Goal: Information Seeking & Learning: Learn about a topic

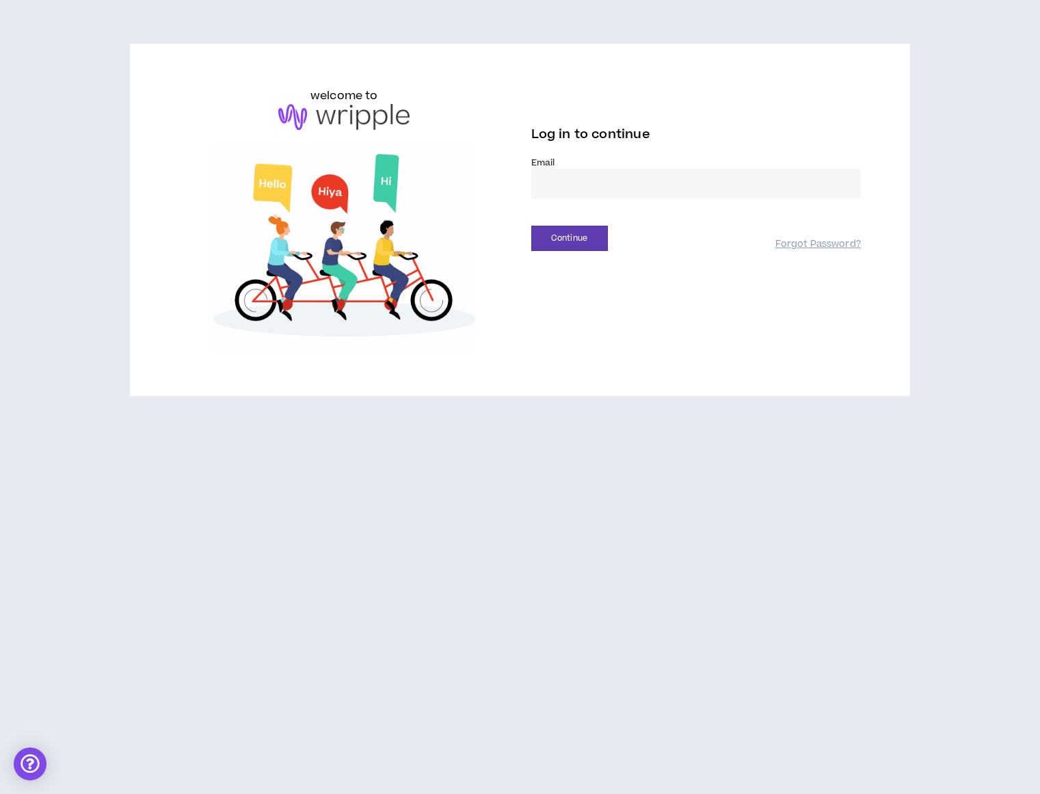
click at [683, 188] on input "email" at bounding box center [696, 183] width 330 height 29
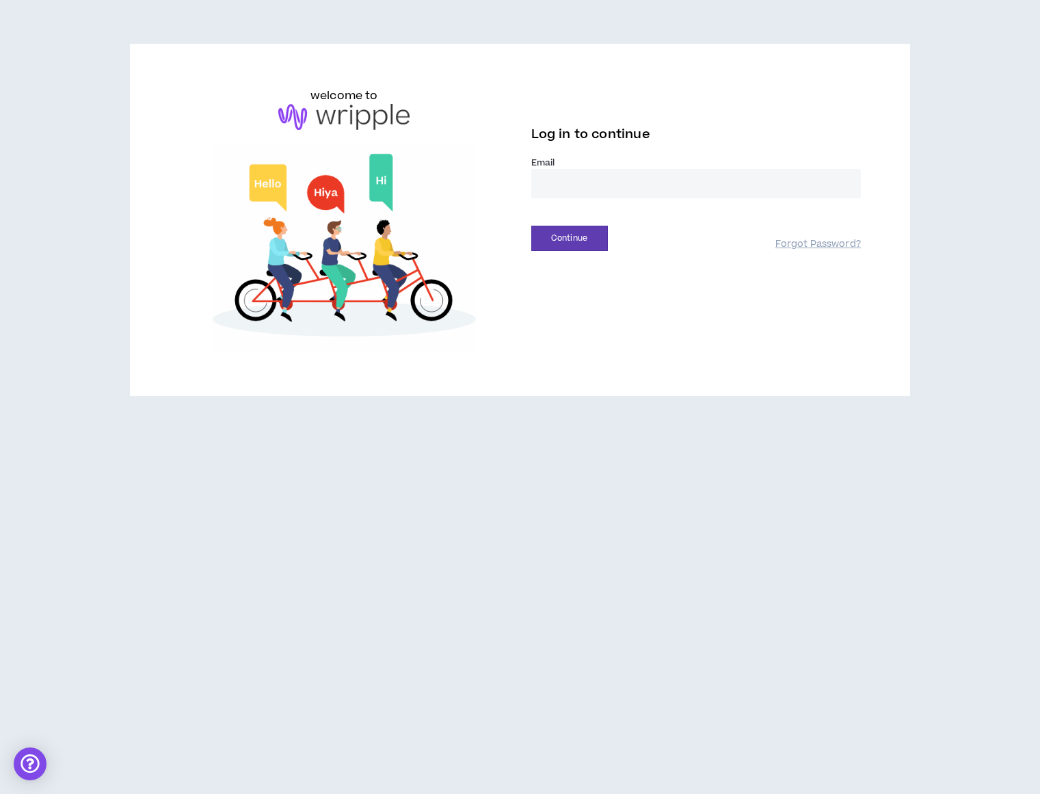
type input "**********"
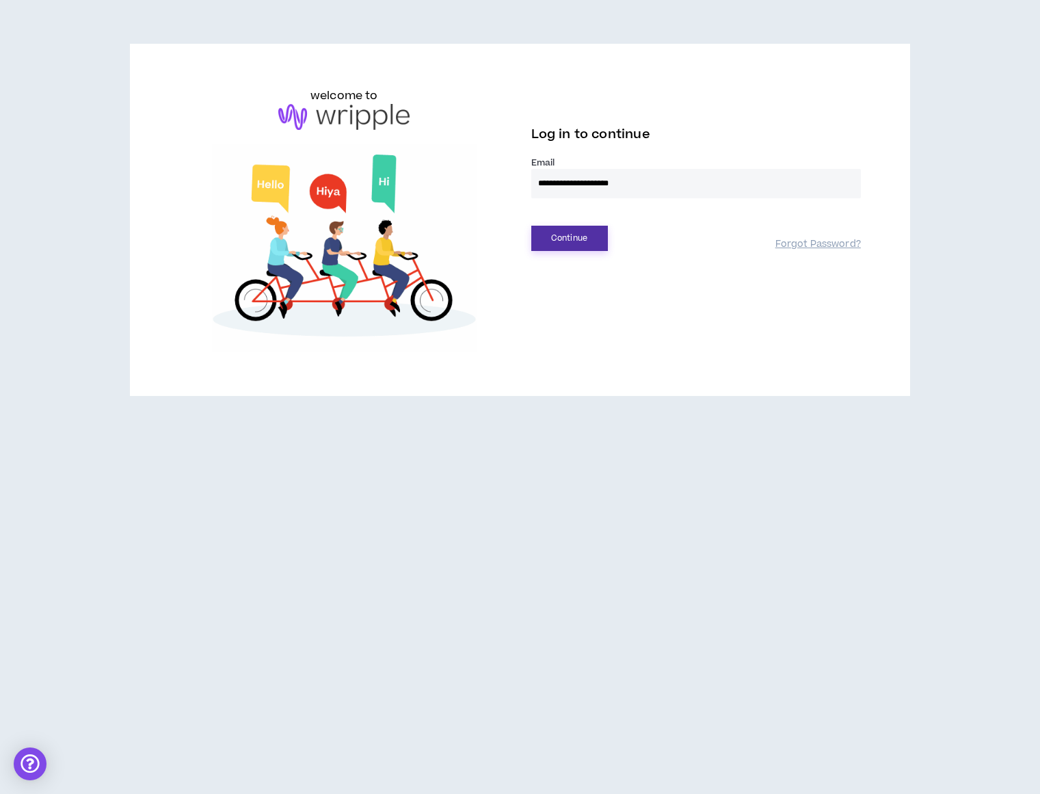
click at [580, 239] on button "Continue" at bounding box center [569, 238] width 77 height 25
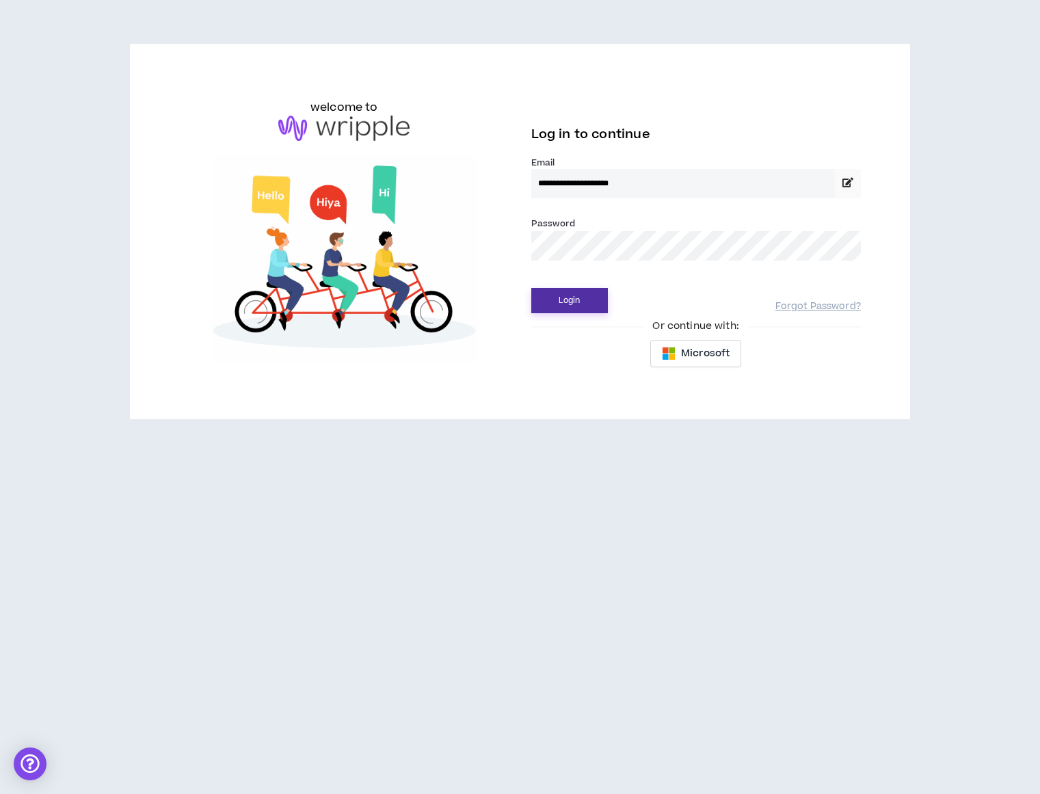
click at [585, 304] on button "Login" at bounding box center [569, 300] width 77 height 25
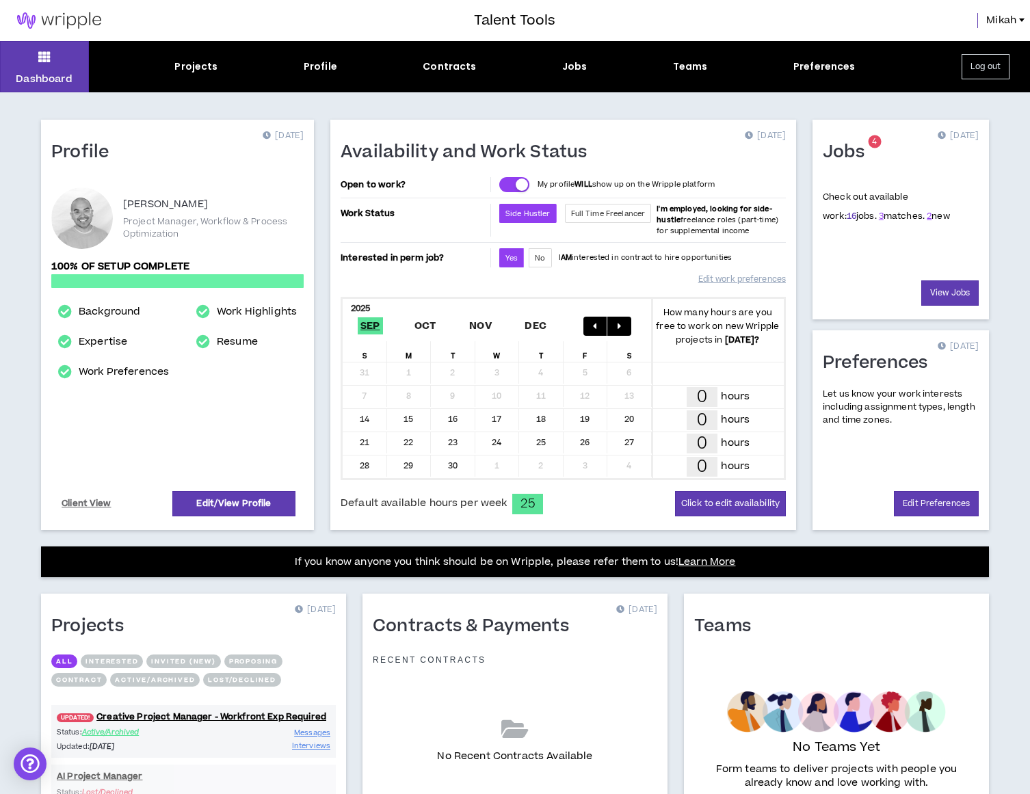
click at [847, 214] on link "16" at bounding box center [852, 216] width 10 height 12
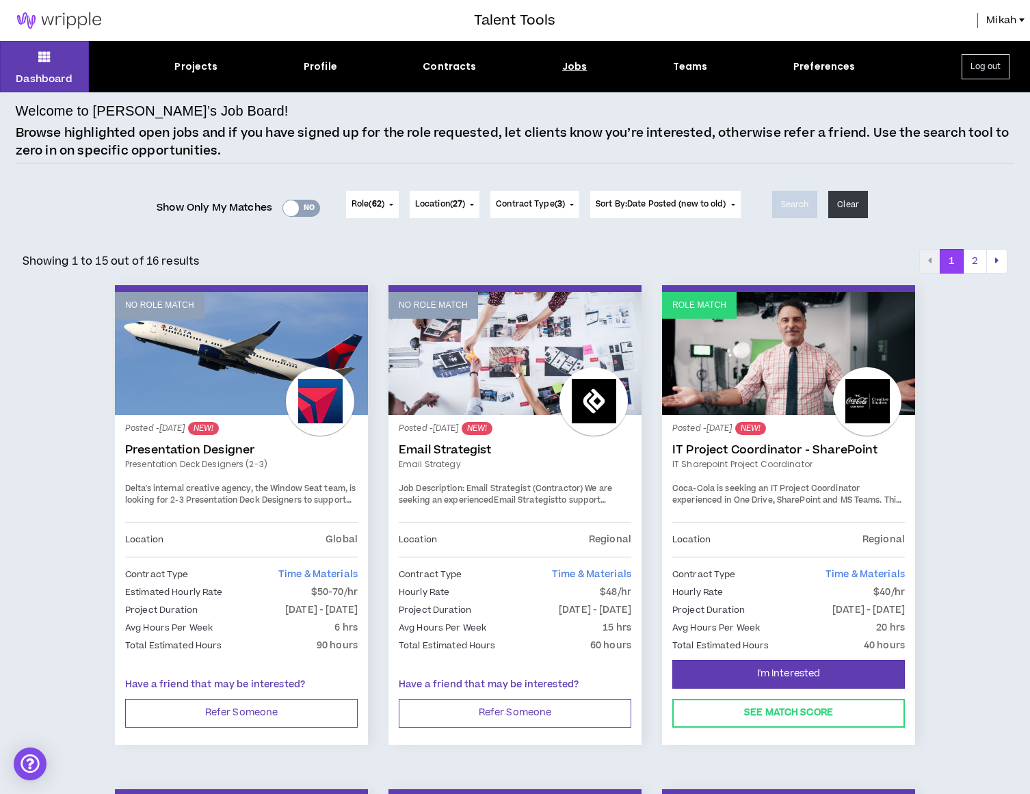
click at [296, 212] on div "Yes No" at bounding box center [301, 208] width 38 height 17
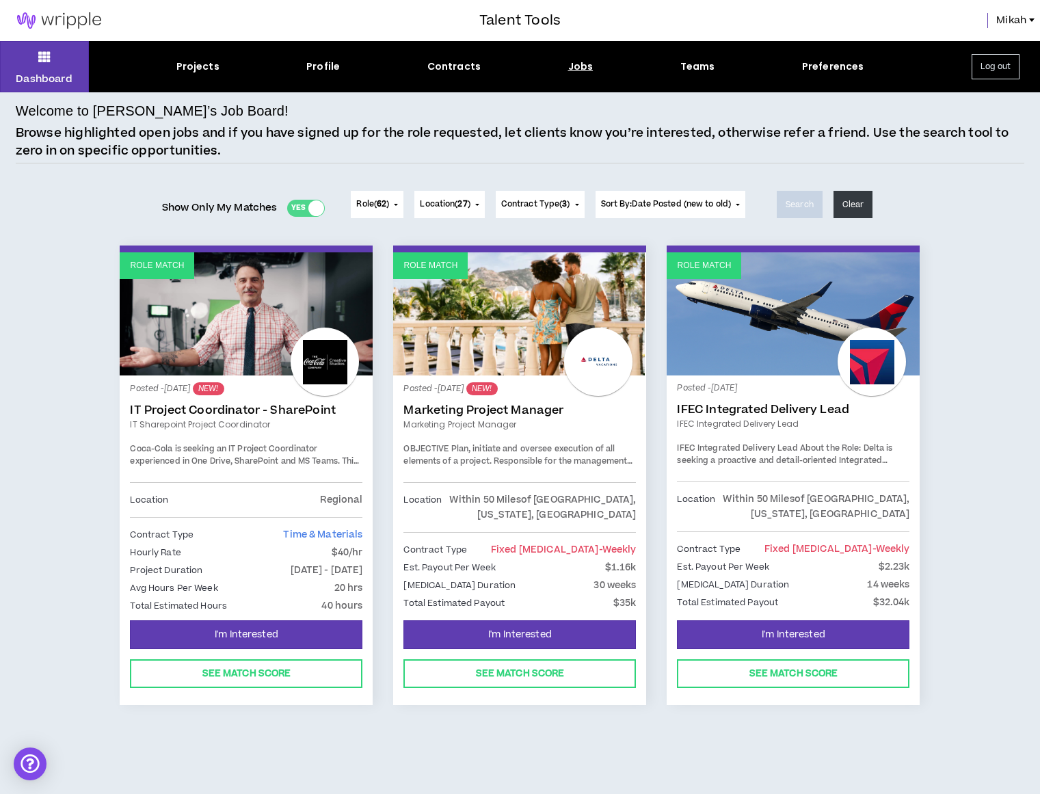
click at [259, 413] on link "IT Project Coordinator - SharePoint" at bounding box center [246, 410] width 233 height 14
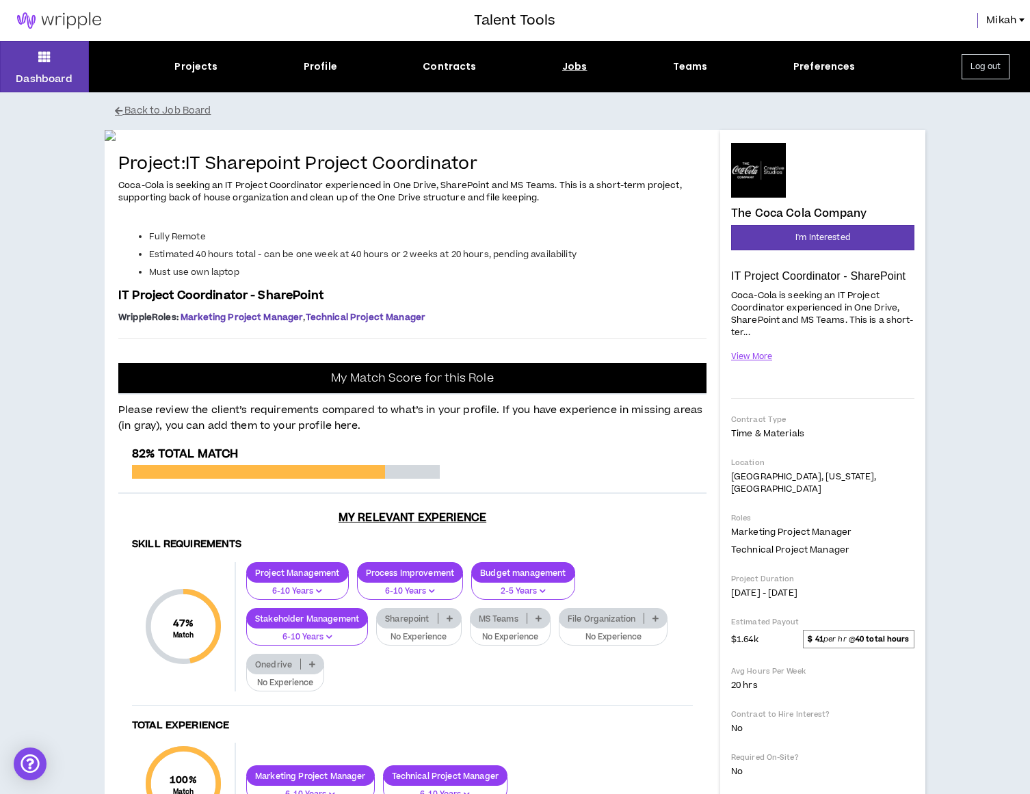
click at [826, 438] on p "Time & Materials" at bounding box center [822, 433] width 183 height 12
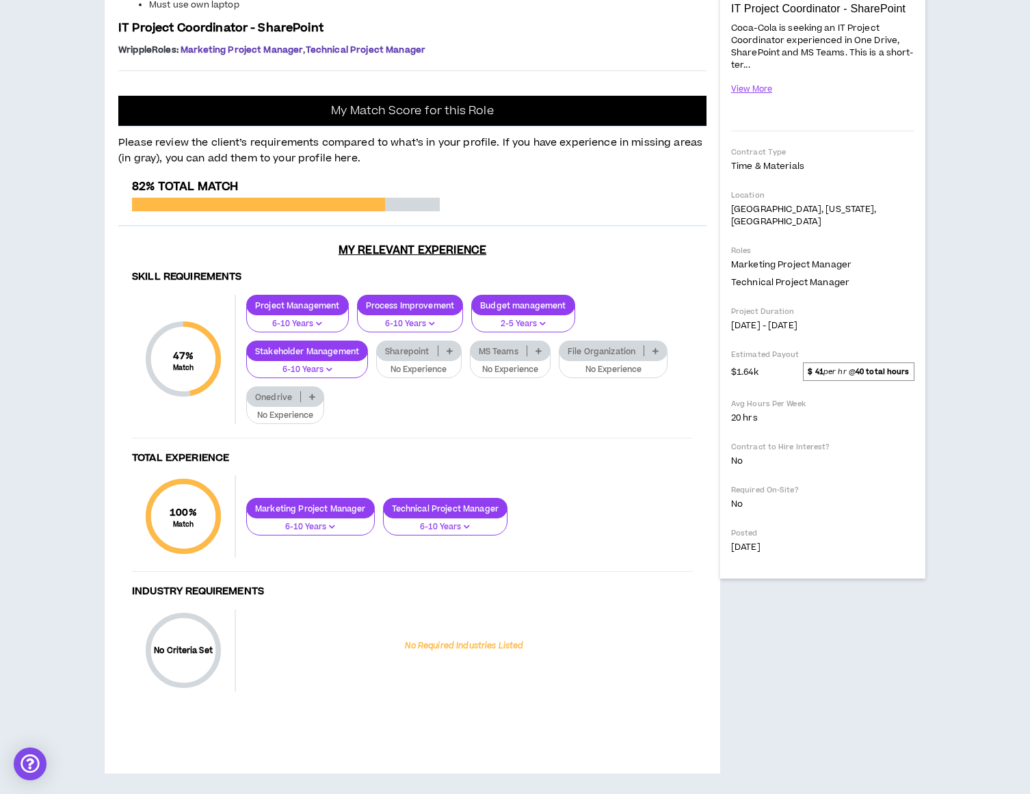
scroll to position [410, 0]
click at [453, 354] on icon at bounding box center [450, 350] width 6 height 7
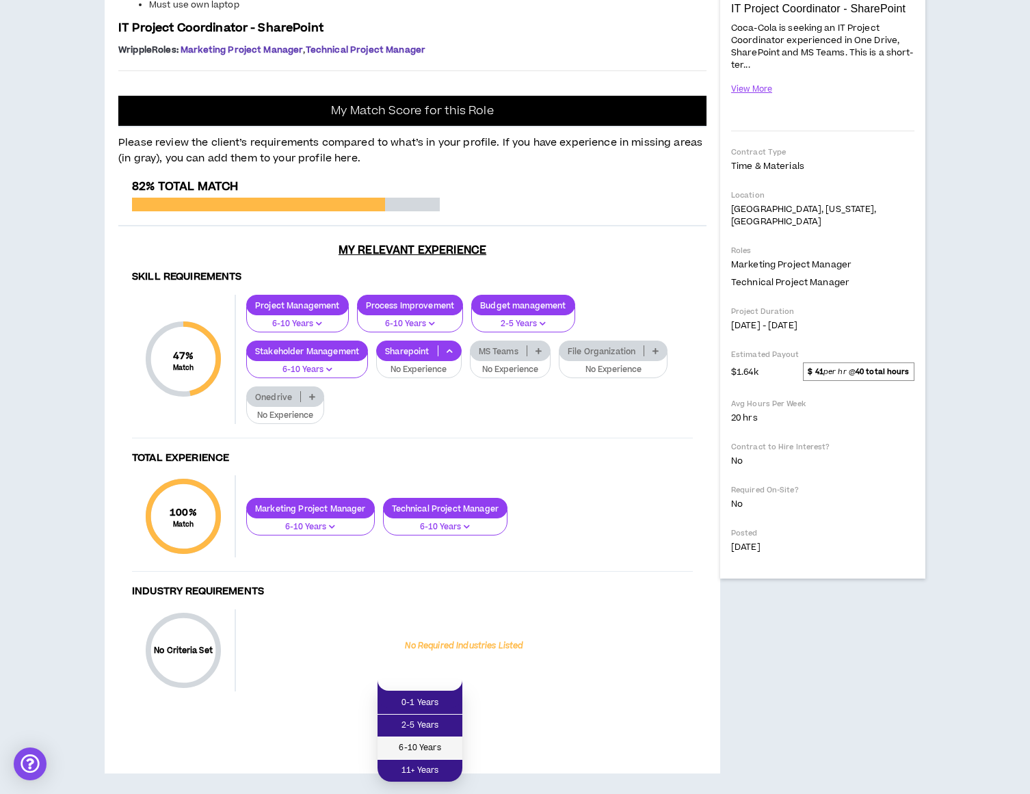
click at [440, 741] on span "6-10 Years" at bounding box center [420, 748] width 68 height 15
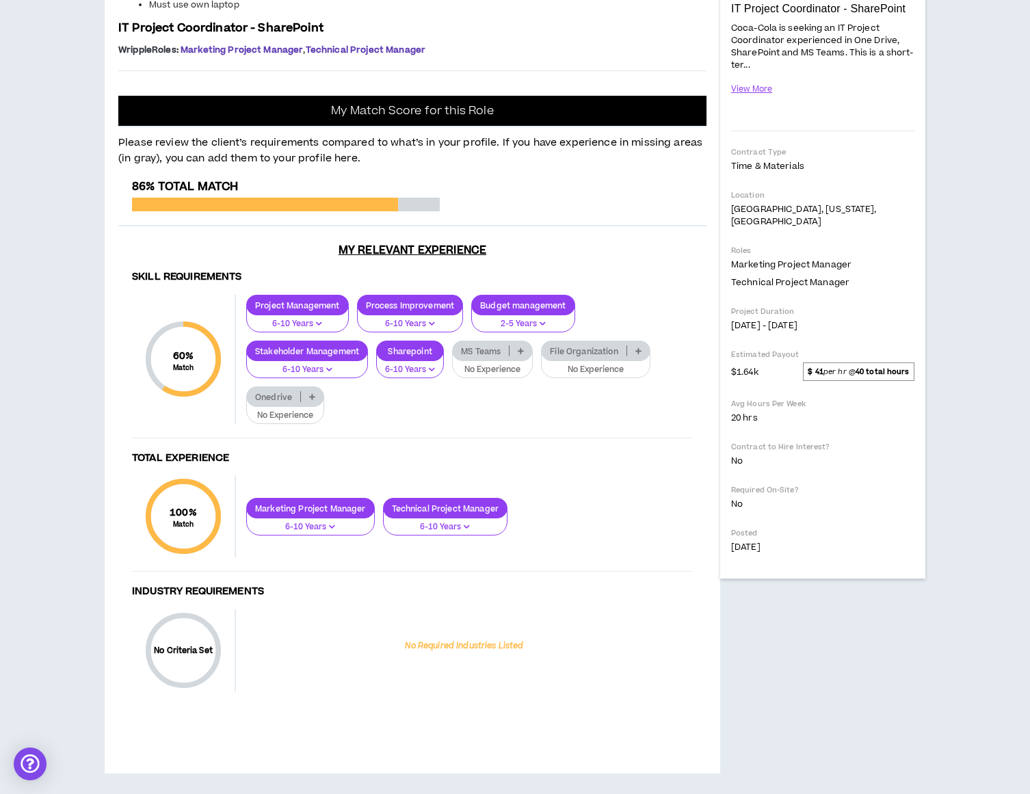
click at [518, 361] on div "MS Teams" at bounding box center [492, 351] width 81 height 21
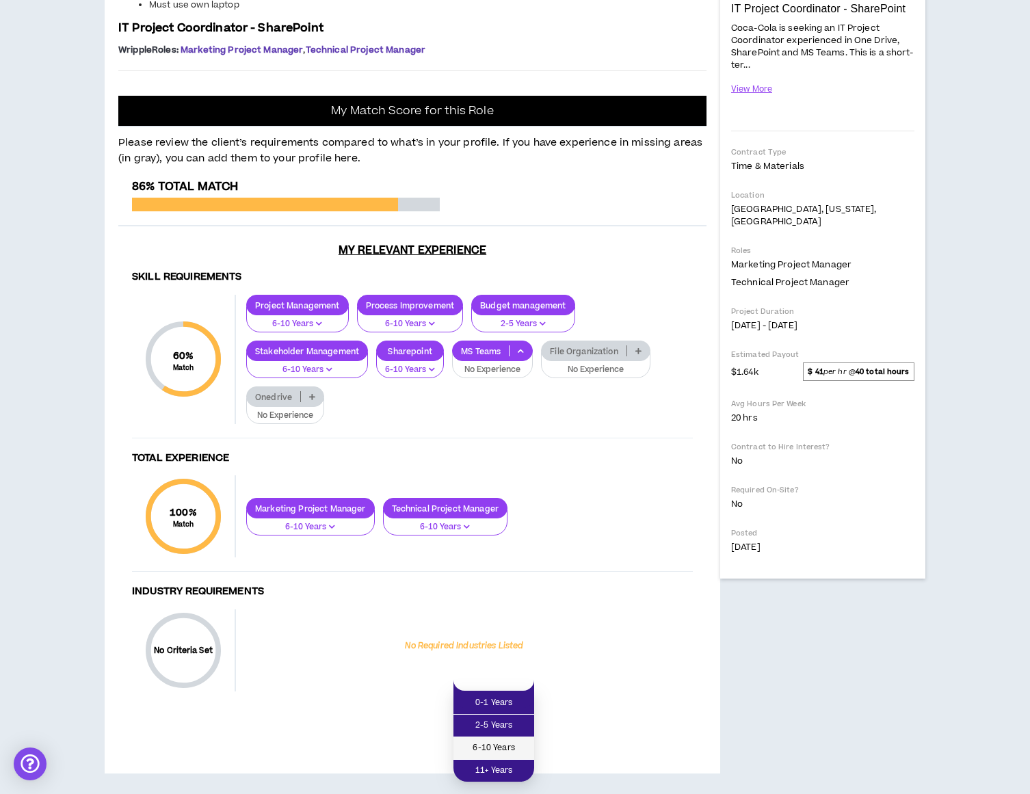
click at [509, 741] on span "6-10 Years" at bounding box center [494, 748] width 64 height 15
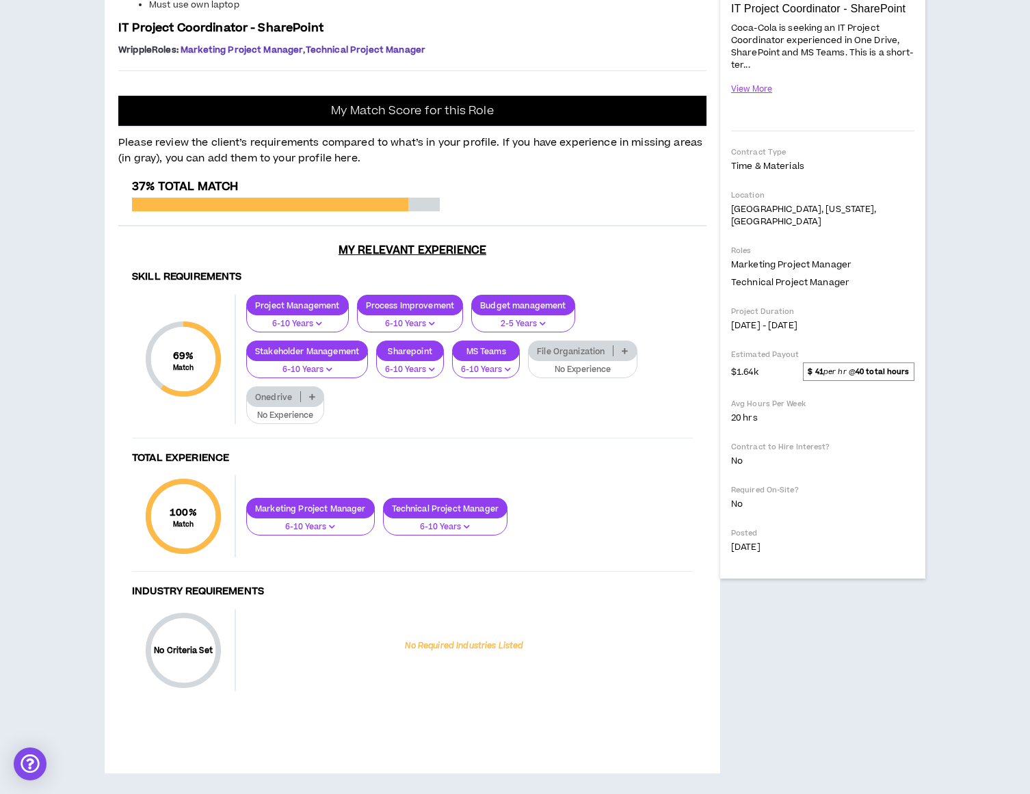
click at [627, 354] on icon at bounding box center [625, 350] width 6 height 7
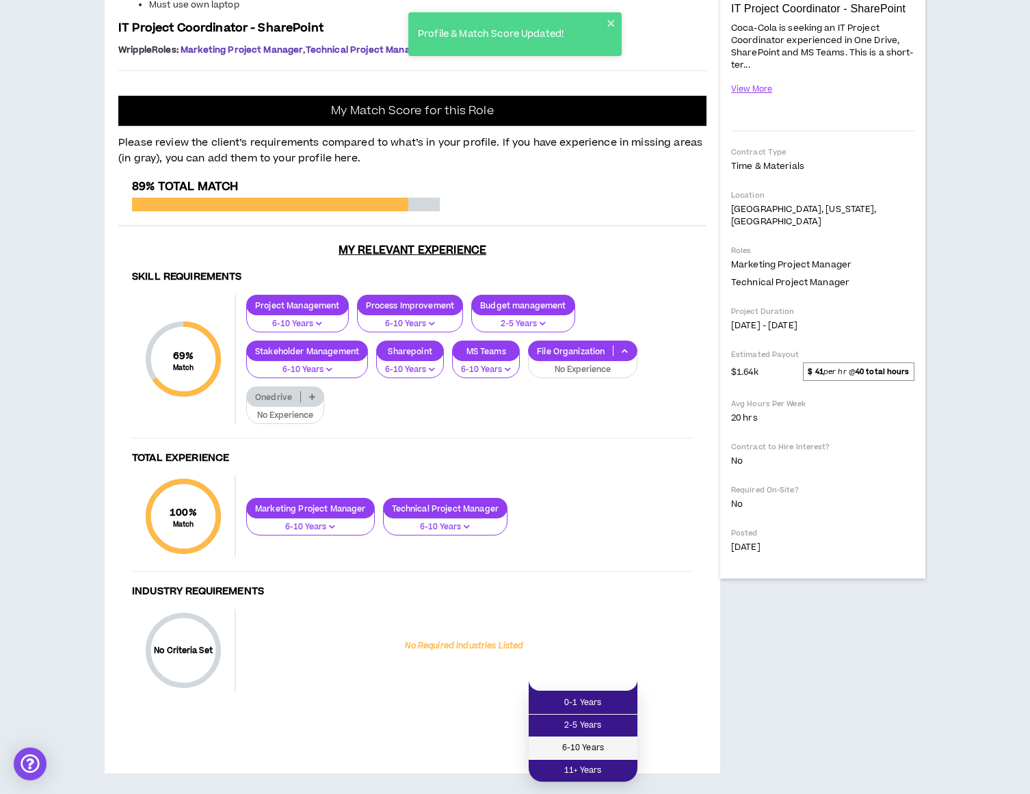
click at [609, 741] on span "6-10 Years" at bounding box center [583, 748] width 92 height 15
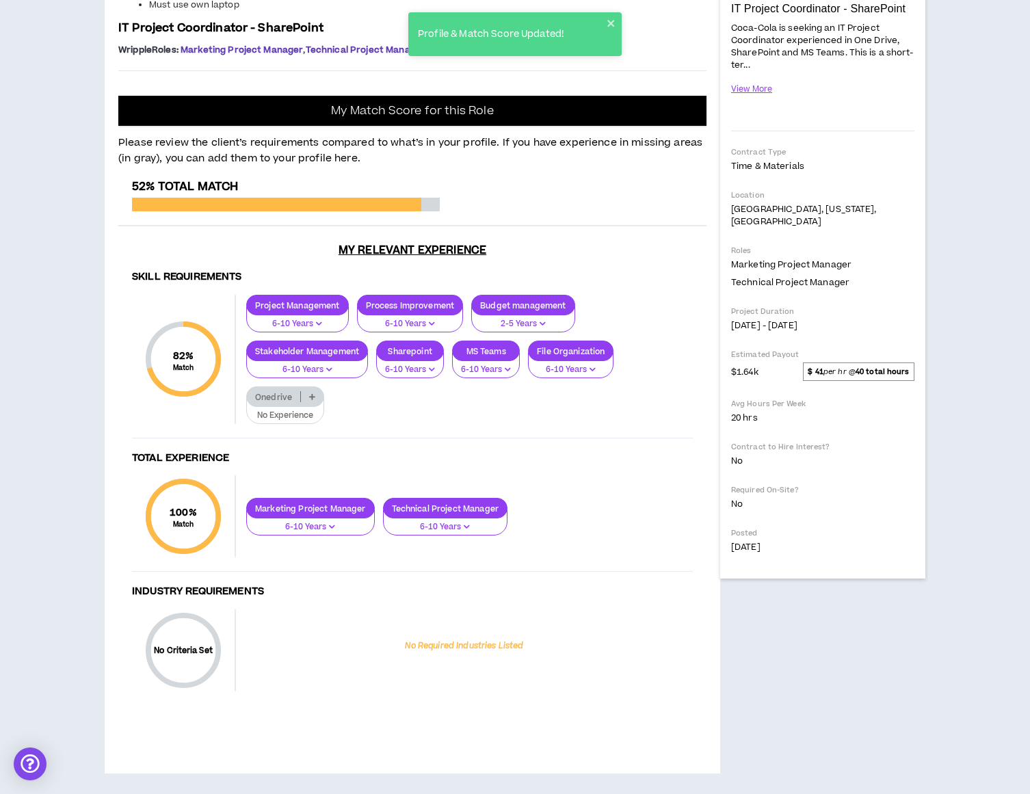
click at [311, 400] on icon at bounding box center [312, 396] width 6 height 7
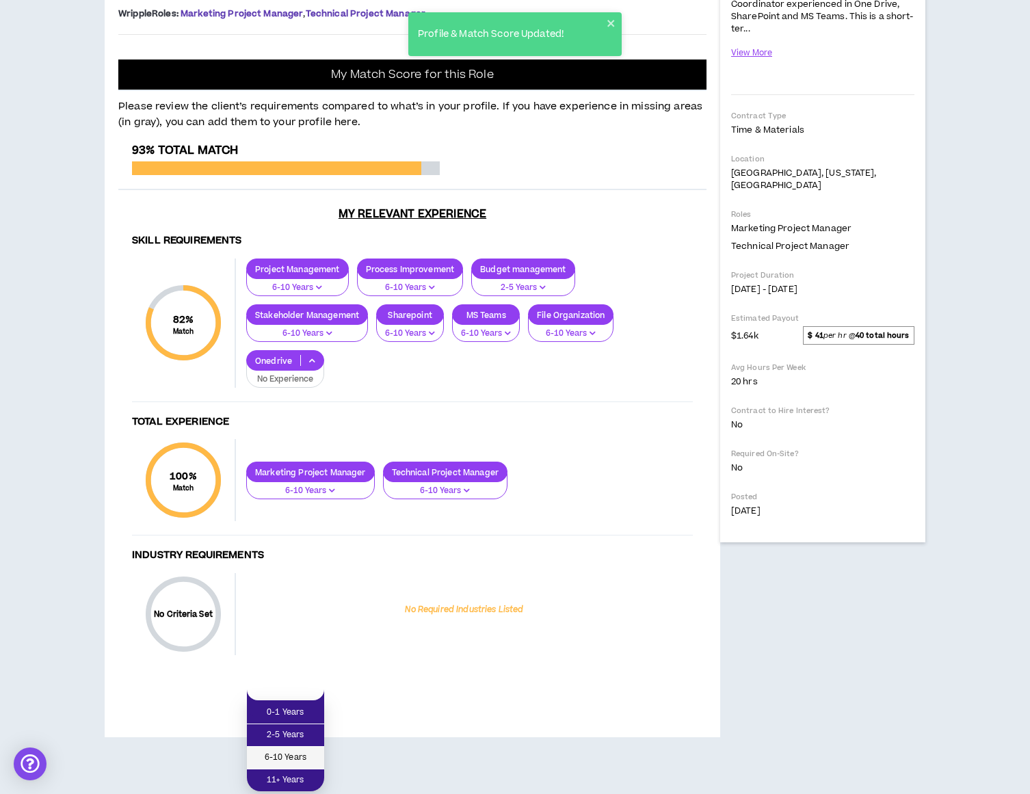
click at [290, 750] on span "6-10 Years" at bounding box center [285, 757] width 61 height 15
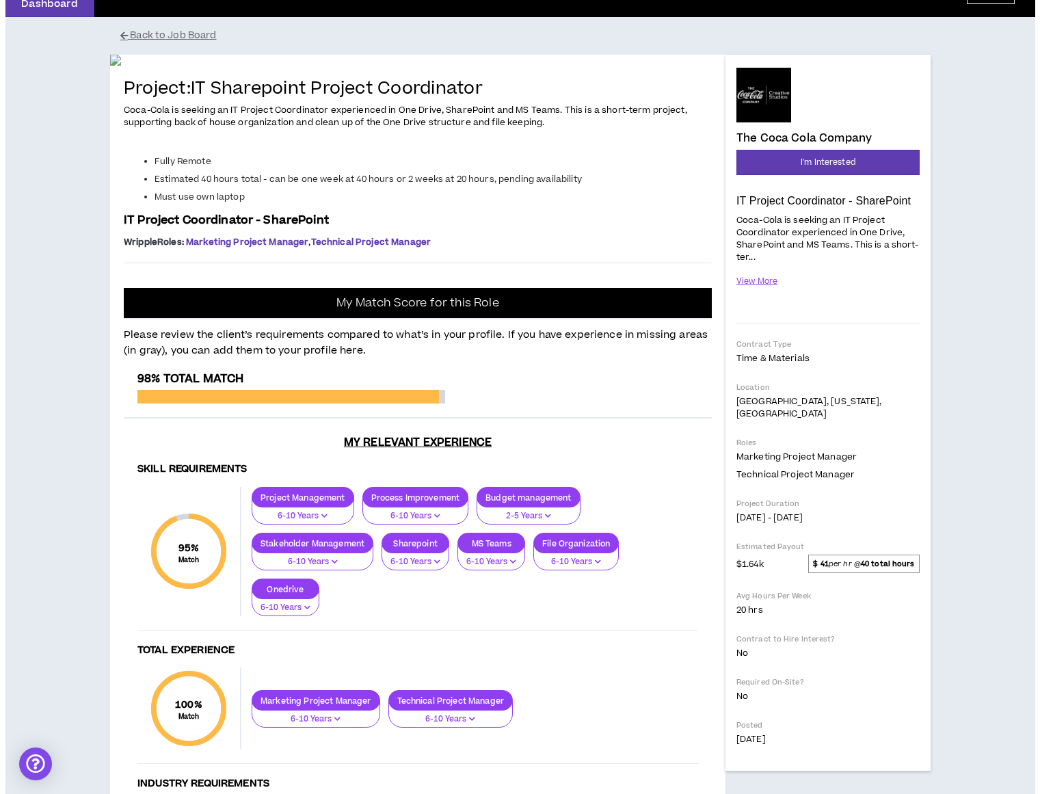
scroll to position [0, 0]
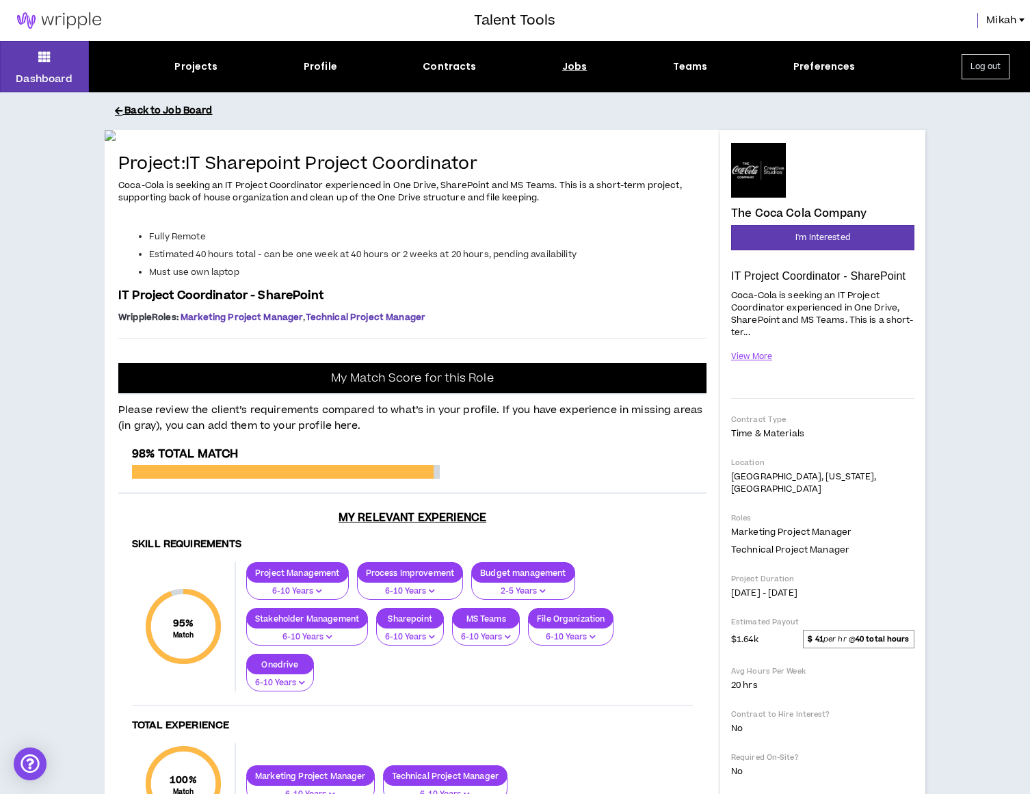
click at [181, 112] on button "Back to Job Board" at bounding box center [525, 111] width 821 height 24
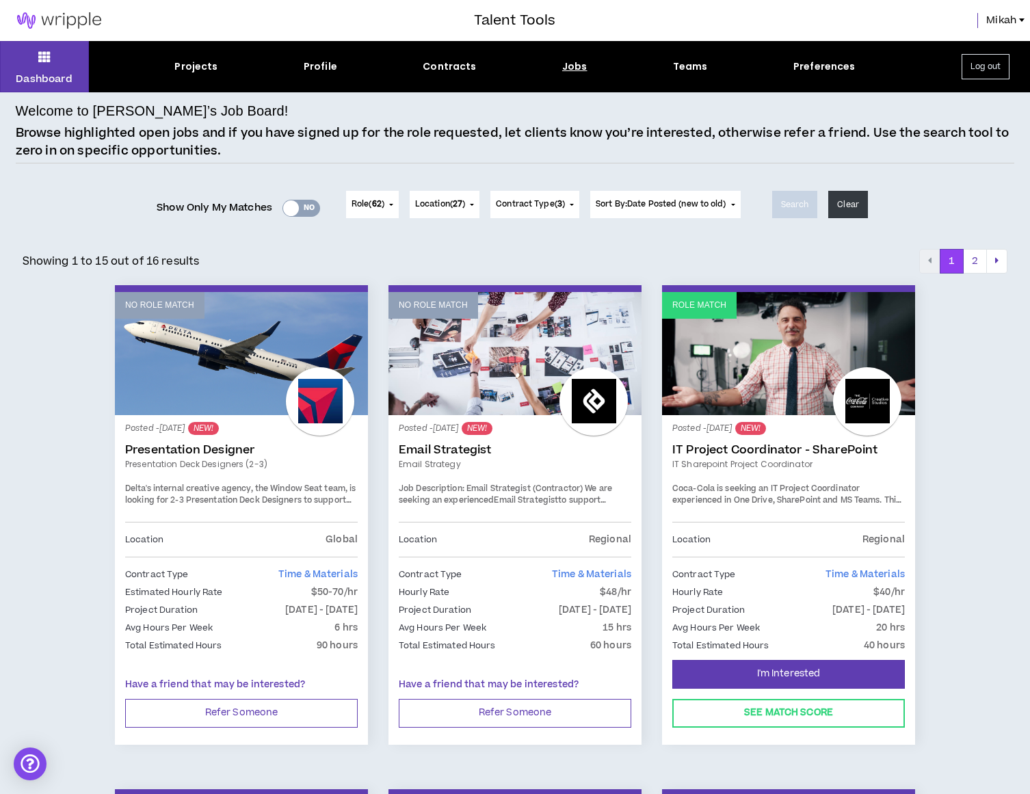
click at [291, 215] on div "Yes No" at bounding box center [301, 208] width 38 height 17
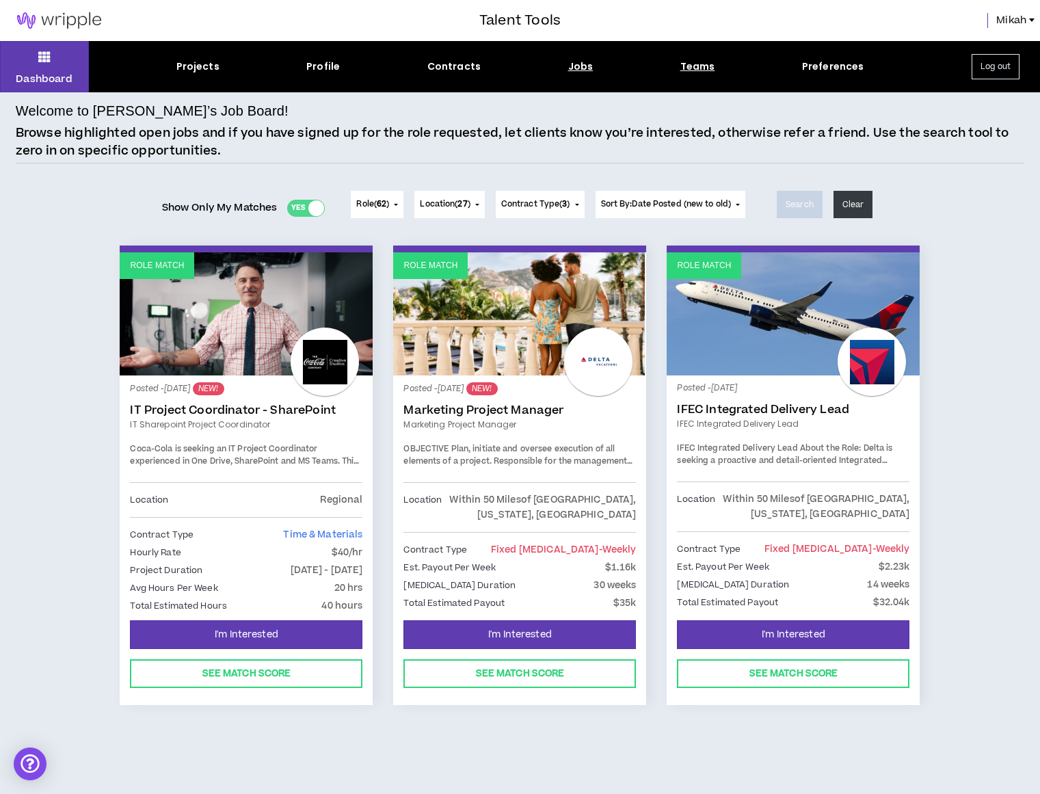
click at [700, 67] on div "Teams" at bounding box center [697, 66] width 35 height 14
